Goal: Transaction & Acquisition: Purchase product/service

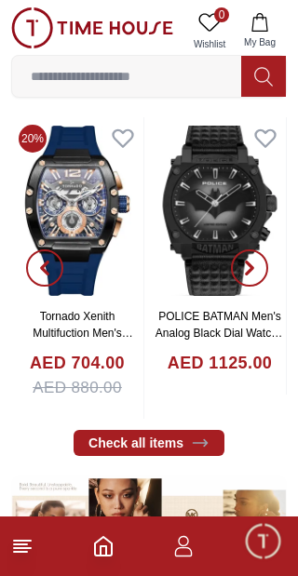
scroll to position [580, 0]
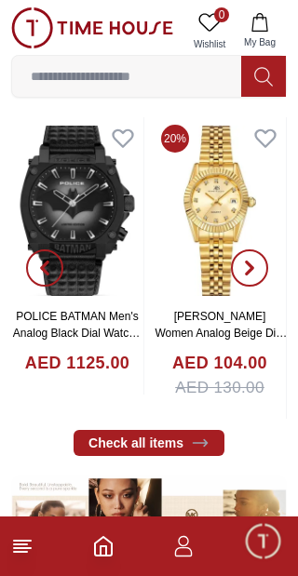
click at [31, 542] on icon at bounding box center [22, 546] width 22 height 22
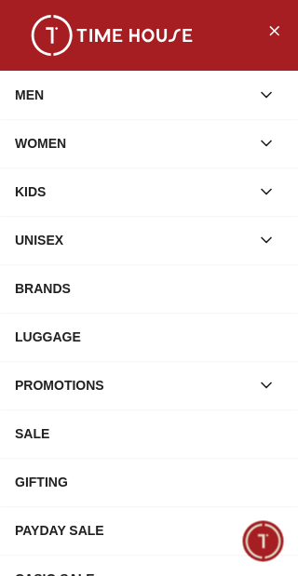
click at [37, 94] on div "MEN" at bounding box center [132, 95] width 235 height 34
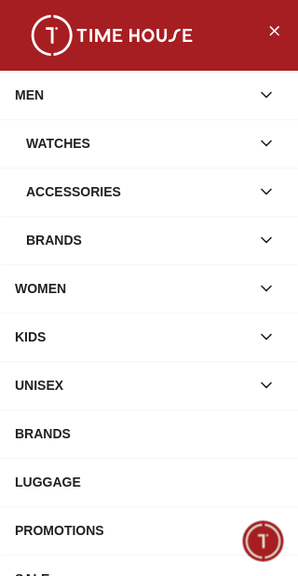
click at [42, 144] on div "Watches" at bounding box center [137, 144] width 223 height 34
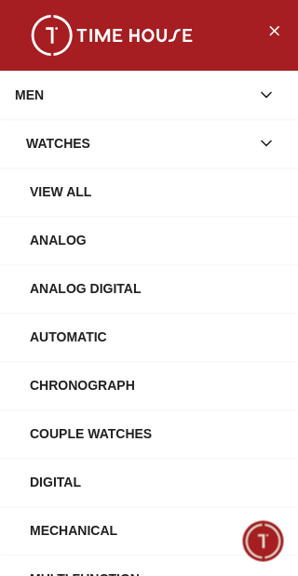
click at [42, 188] on div "View All" at bounding box center [156, 192] width 253 height 34
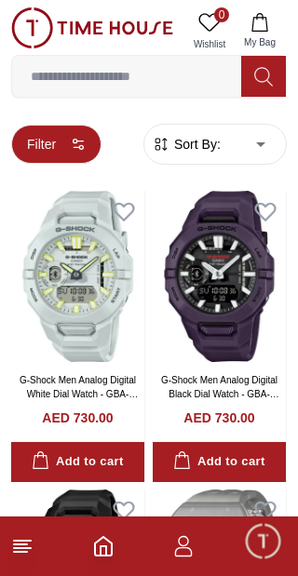
click at [45, 144] on button "Filter" at bounding box center [56, 144] width 90 height 39
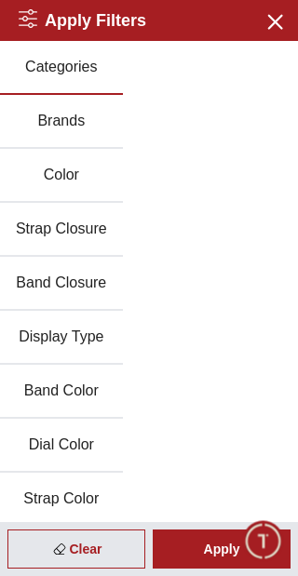
click at [44, 122] on button "Brands" at bounding box center [61, 122] width 123 height 54
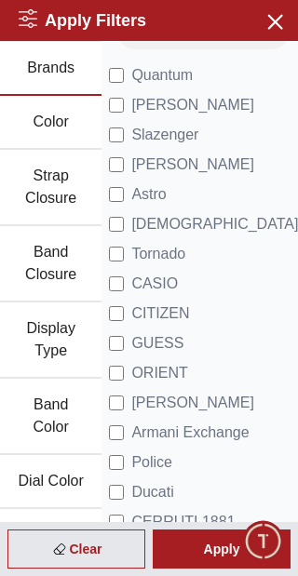
scroll to position [58, 0]
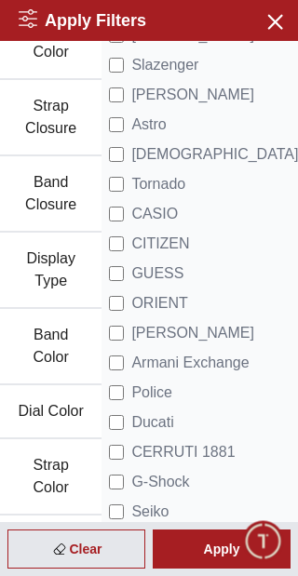
scroll to position [161, 0]
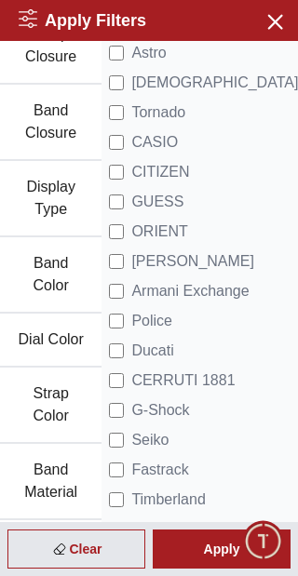
scroll to position [208, 0]
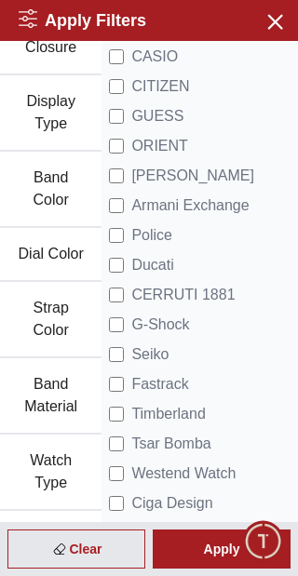
scroll to position [299, 0]
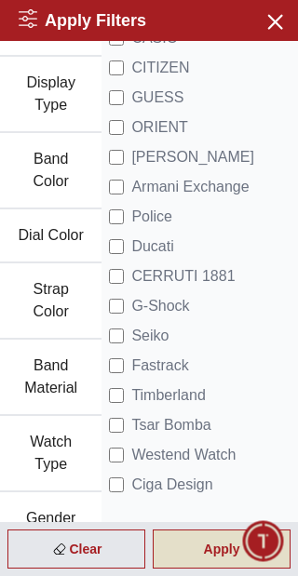
click at [198, 548] on div "Apply" at bounding box center [222, 549] width 138 height 39
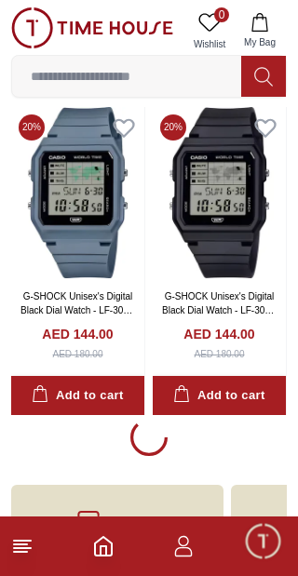
scroll to position [2949, 0]
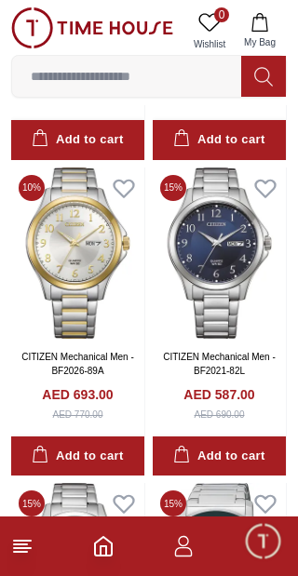
scroll to position [4135, 0]
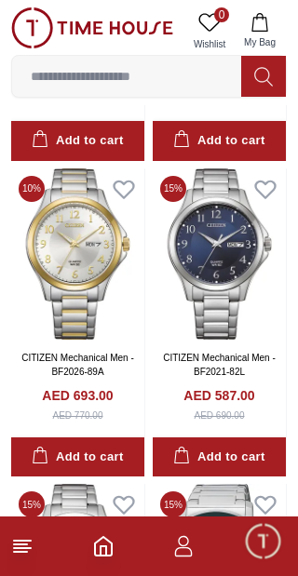
click at [91, 77] on input at bounding box center [126, 76] width 229 height 37
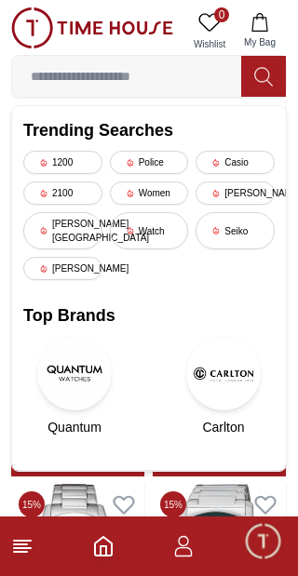
click at [21, 550] on icon at bounding box center [22, 546] width 22 height 22
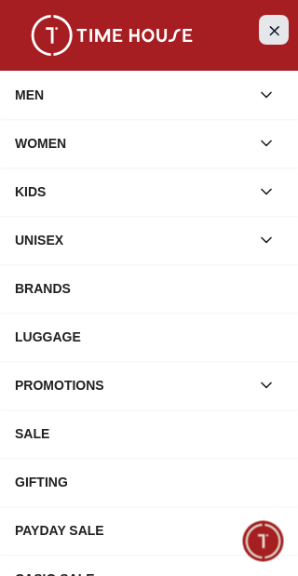
click at [272, 29] on icon "Close Menu" at bounding box center [274, 30] width 8 height 8
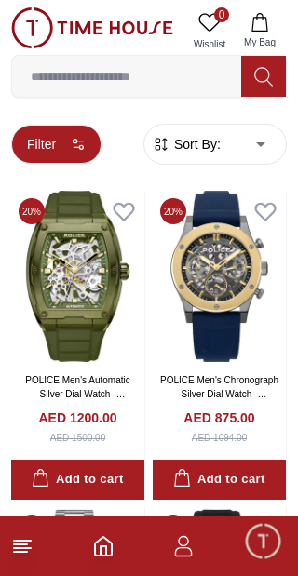
click at [79, 156] on button "Filter" at bounding box center [56, 144] width 90 height 39
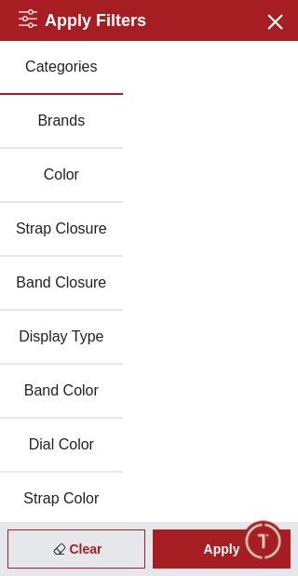
click at [47, 167] on button "Color" at bounding box center [61, 176] width 123 height 54
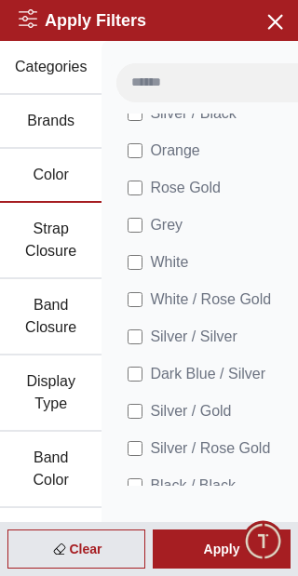
scroll to position [248, 0]
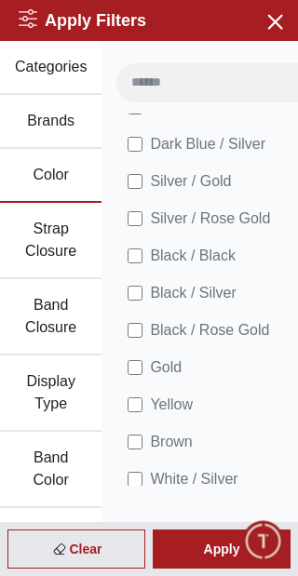
scroll to position [472, 0]
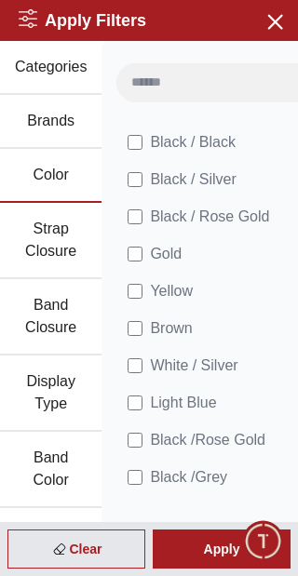
scroll to position [586, 0]
click at [138, 422] on li "Black /Rose Gold" at bounding box center [280, 440] width 329 height 37
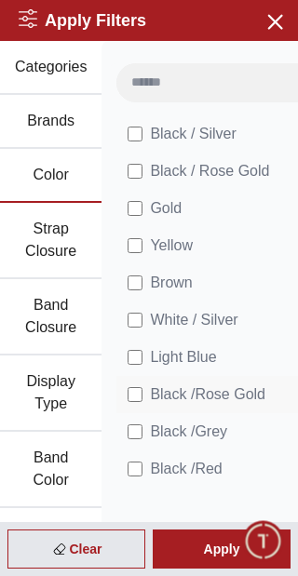
scroll to position [629, 0]
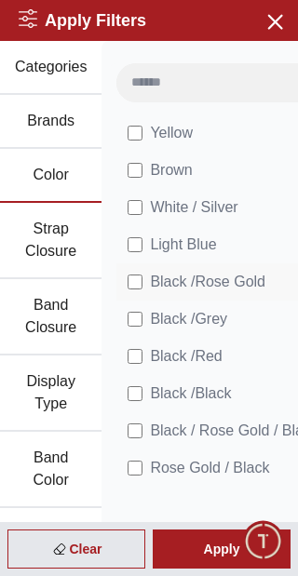
scroll to position [757, 0]
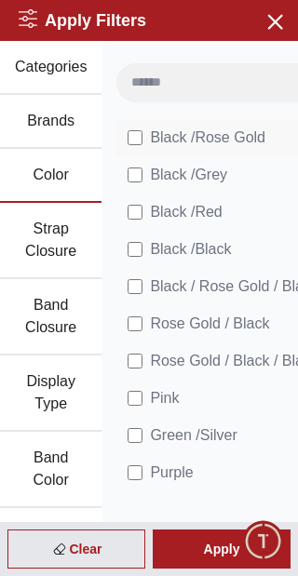
scroll to position [891, 0]
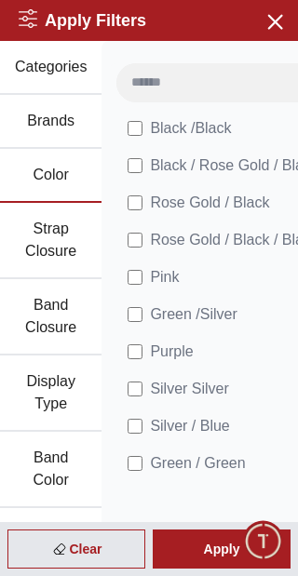
scroll to position [1012, 0]
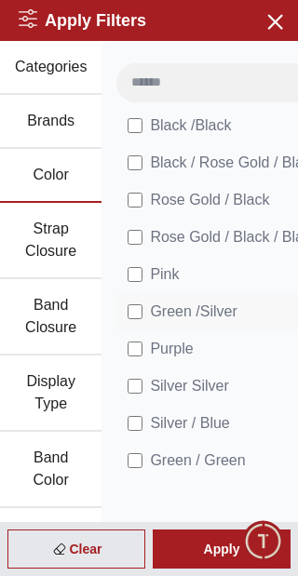
click at [150, 301] on span "Green /Silver" at bounding box center [193, 312] width 87 height 22
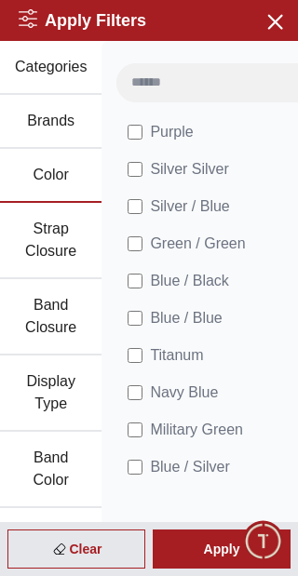
scroll to position [1234, 0]
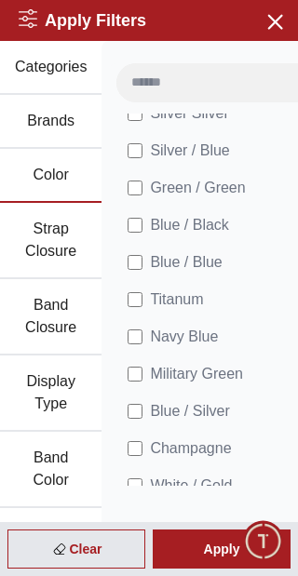
scroll to position [1287, 0]
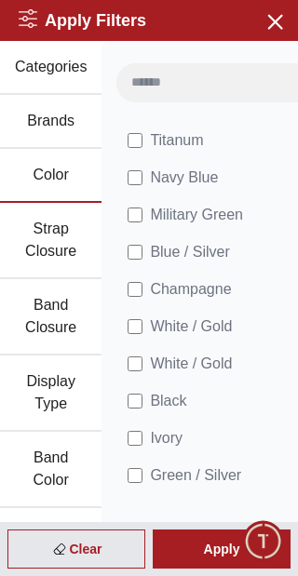
scroll to position [1445, 0]
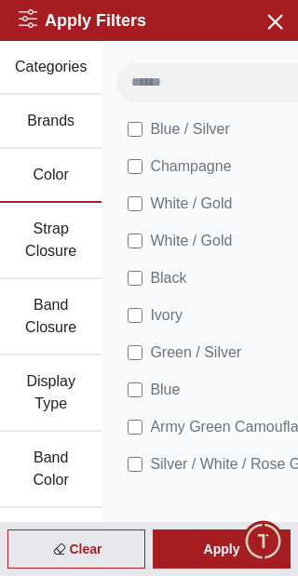
scroll to position [1568, 0]
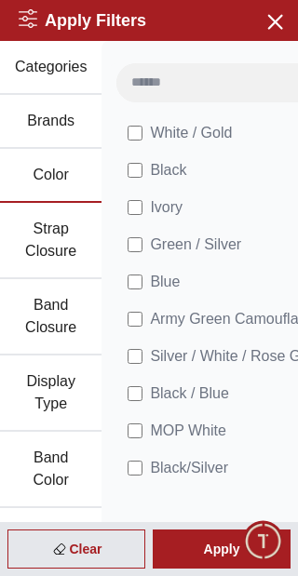
scroll to position [1679, 0]
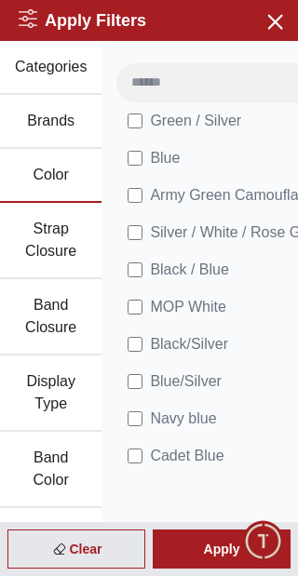
scroll to position [1800, 0]
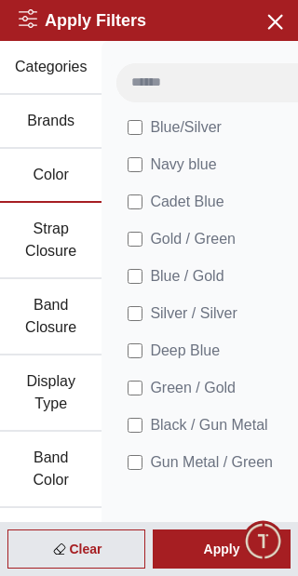
scroll to position [2067, 0]
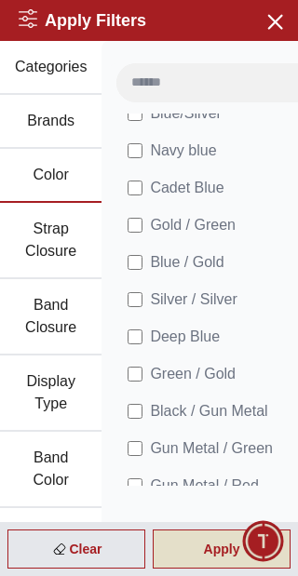
click at [220, 549] on div "Apply" at bounding box center [222, 549] width 138 height 39
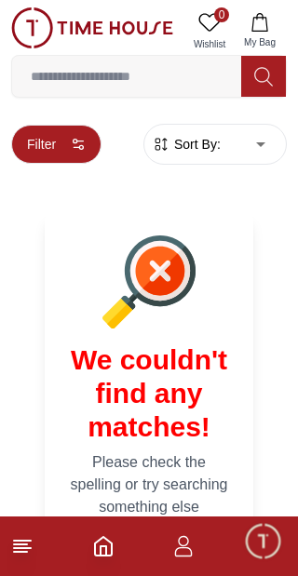
click at [60, 152] on button "Filter" at bounding box center [56, 144] width 90 height 39
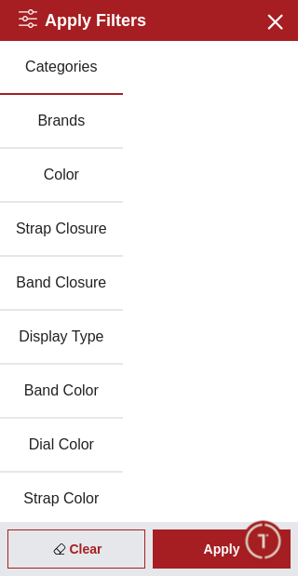
click at [47, 127] on button "Brands" at bounding box center [61, 122] width 123 height 54
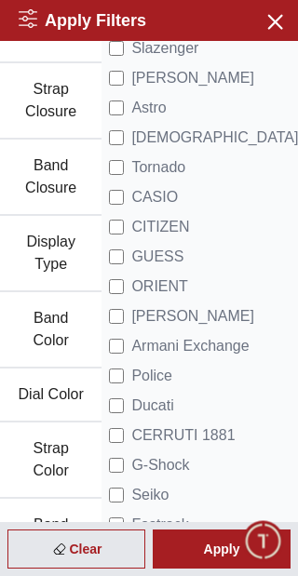
scroll to position [141, 0]
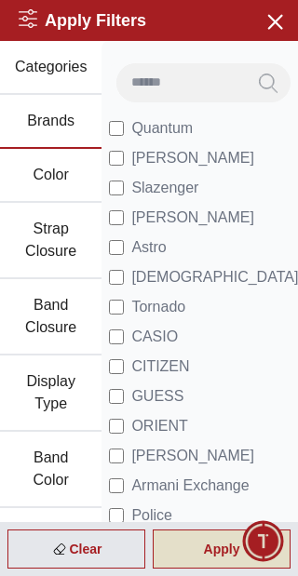
click at [217, 544] on div "Apply" at bounding box center [222, 549] width 138 height 39
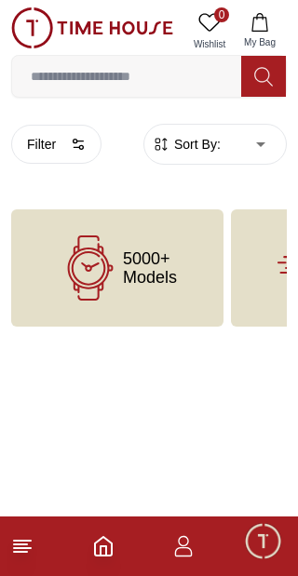
click at [30, 552] on icon at bounding box center [22, 546] width 22 height 22
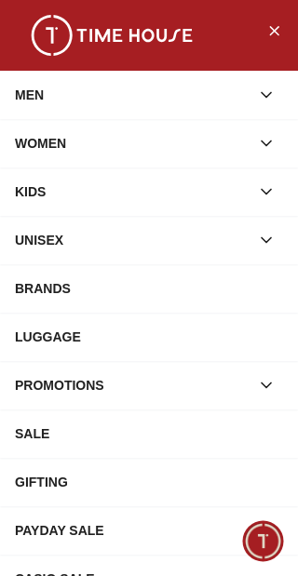
click at [49, 93] on div "MEN" at bounding box center [132, 95] width 235 height 34
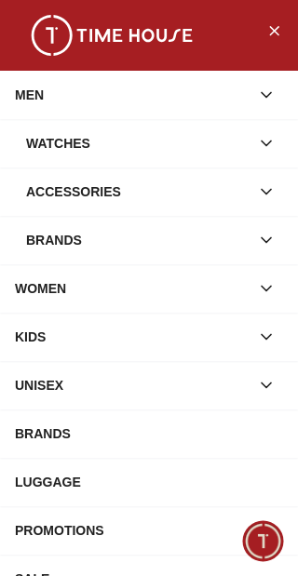
click at [54, 101] on div "MEN" at bounding box center [132, 95] width 235 height 34
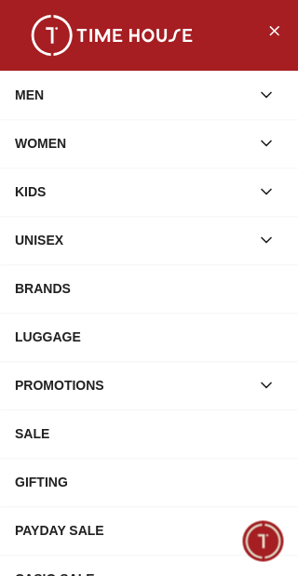
click at [43, 103] on div "MEN" at bounding box center [132, 95] width 235 height 34
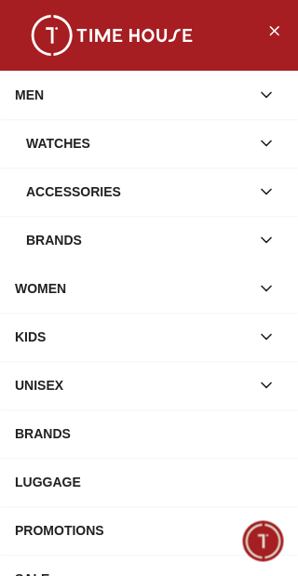
click at [42, 156] on div "Watches" at bounding box center [137, 144] width 223 height 34
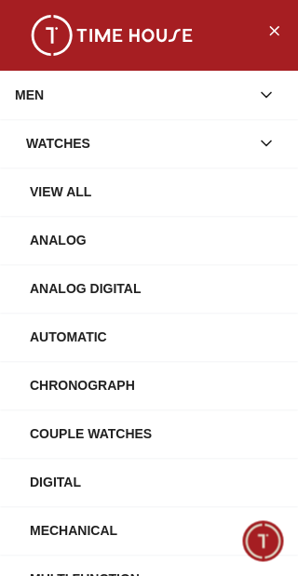
click at [56, 142] on div "Watches" at bounding box center [137, 144] width 223 height 34
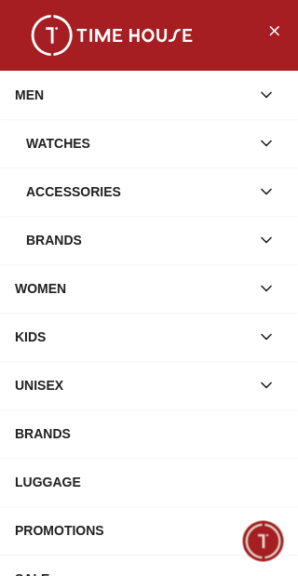
click at [51, 154] on div "Watches" at bounding box center [137, 144] width 223 height 34
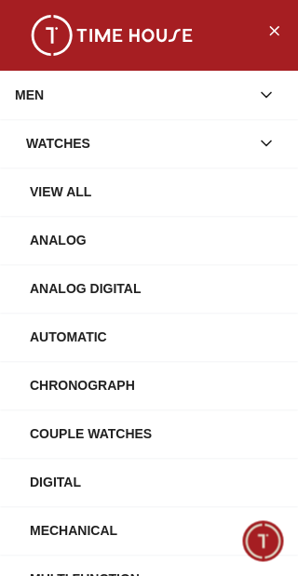
click at [46, 196] on div "View All" at bounding box center [156, 192] width 253 height 34
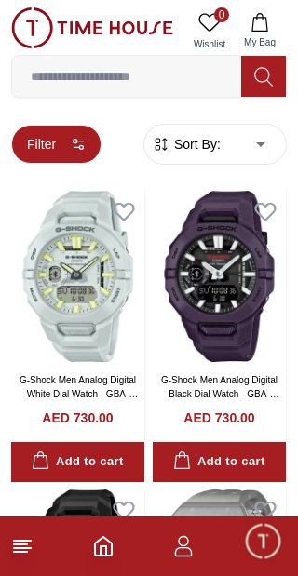
click at [71, 145] on icon "button" at bounding box center [78, 144] width 15 height 15
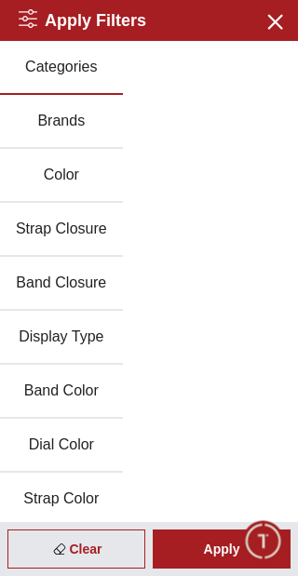
click at [77, 117] on button "Brands" at bounding box center [61, 122] width 123 height 54
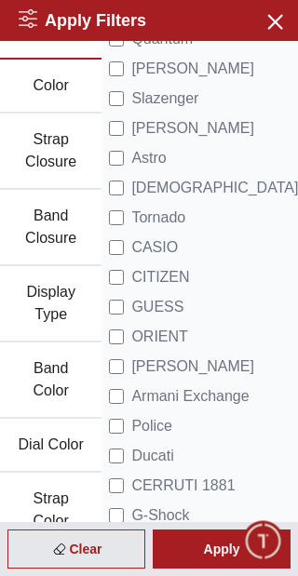
scroll to position [102, 0]
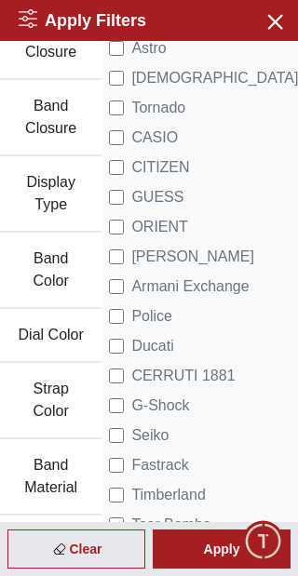
scroll to position [200, 0]
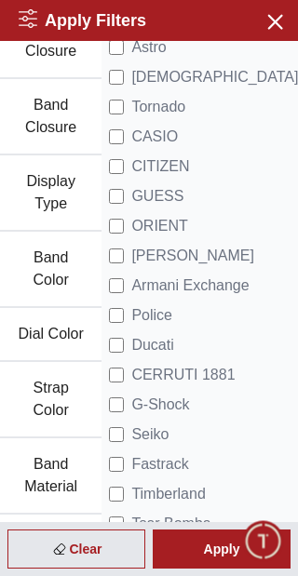
scroll to position [277, 0]
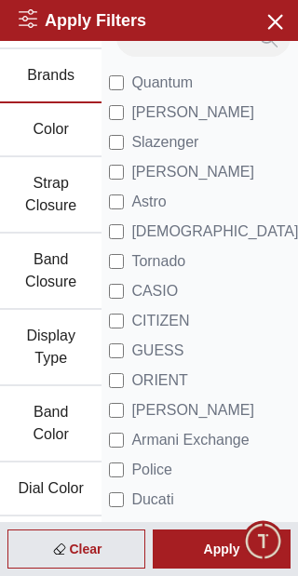
scroll to position [45, 0]
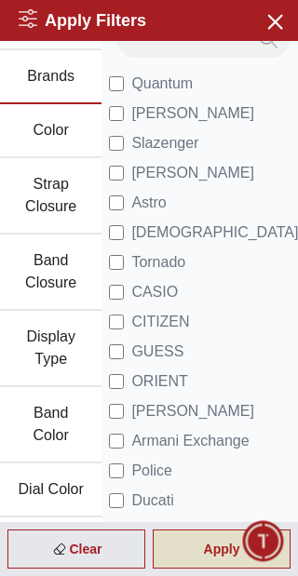
click at [209, 556] on div "Apply" at bounding box center [222, 549] width 138 height 39
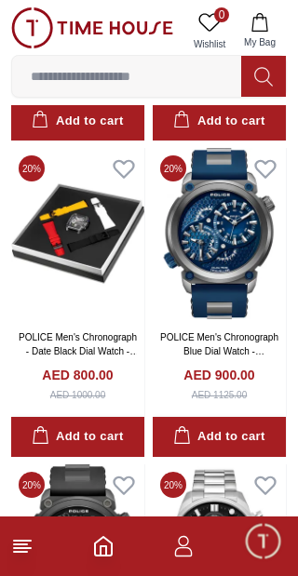
scroll to position [680, 0]
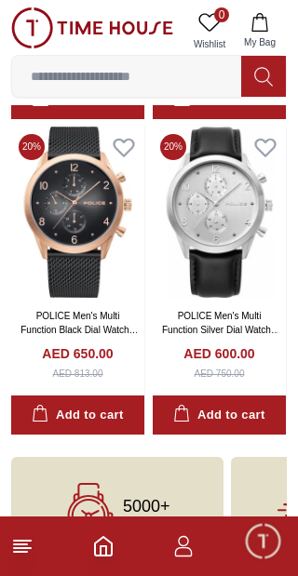
scroll to position [2903, 0]
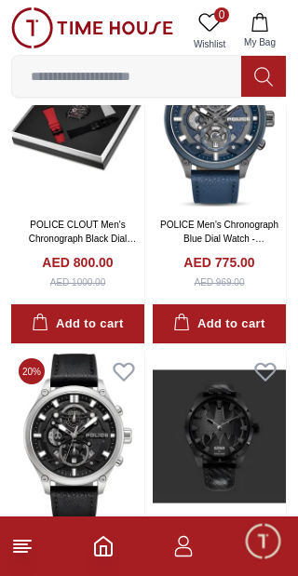
scroll to position [1575, 0]
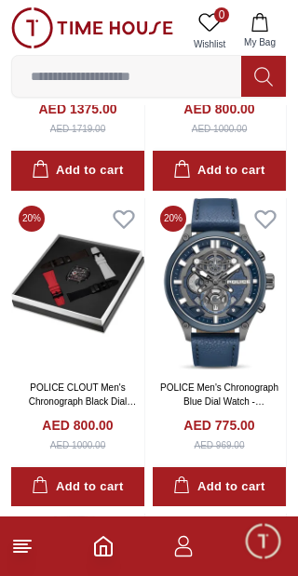
click at [152, 76] on input at bounding box center [126, 76] width 229 height 37
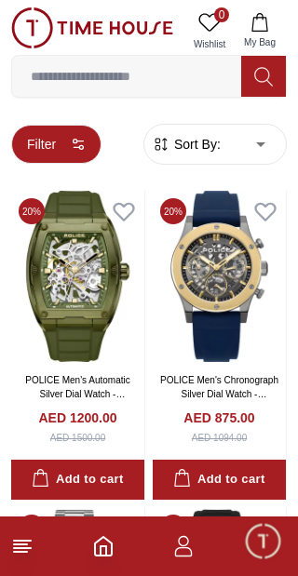
click at [65, 143] on button "Filter" at bounding box center [56, 144] width 90 height 39
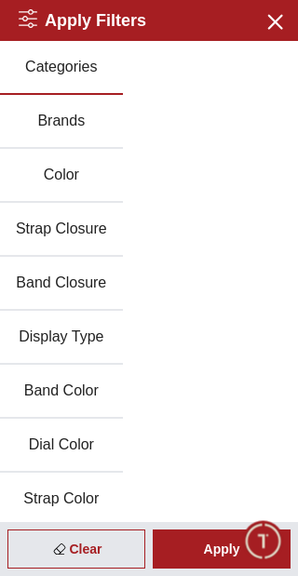
click at [88, 107] on button "Brands" at bounding box center [61, 122] width 123 height 54
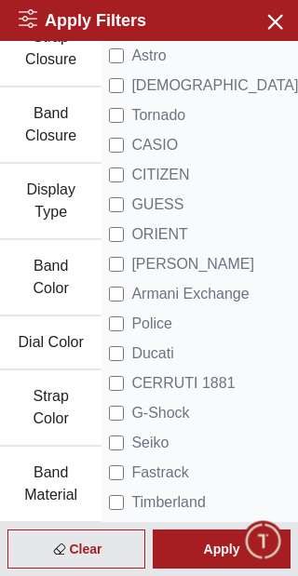
scroll to position [196, 0]
